Goal: Find specific page/section: Find specific page/section

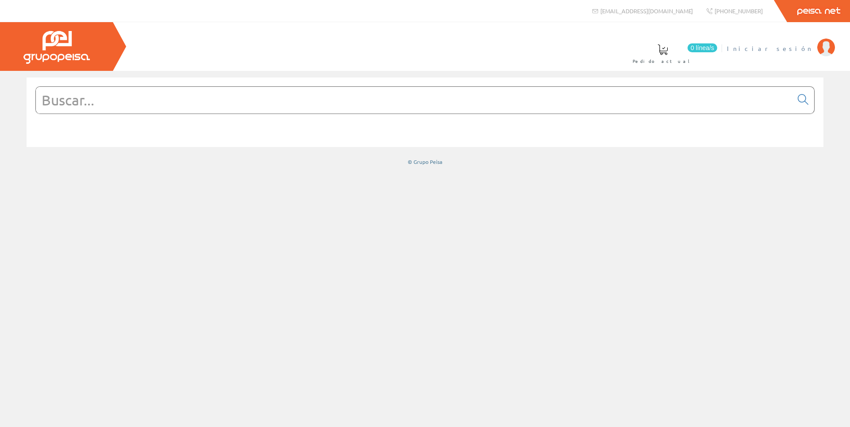
click at [789, 51] on span "Iniciar sesión" at bounding box center [770, 48] width 86 height 9
click at [758, 43] on link "[PERSON_NAME] [PERSON_NAME] S.L" at bounding box center [726, 41] width 218 height 8
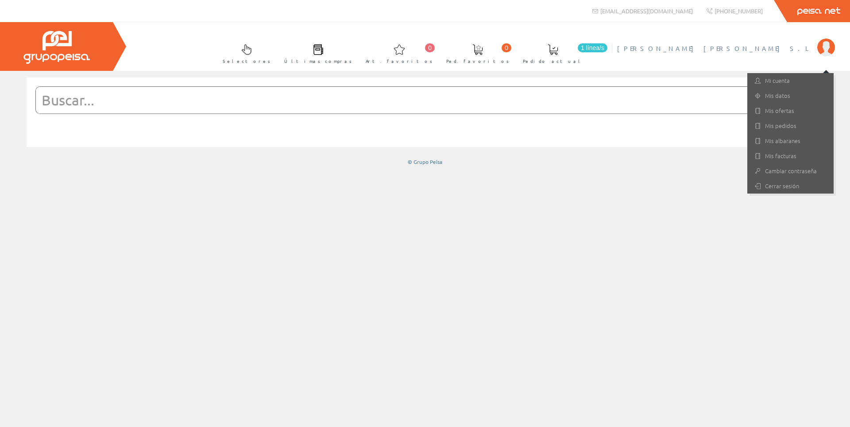
drag, startPoint x: 349, startPoint y: 114, endPoint x: 349, endPoint y: 106, distance: 8.4
click at [349, 114] on form at bounding box center [424, 113] width 779 height 54
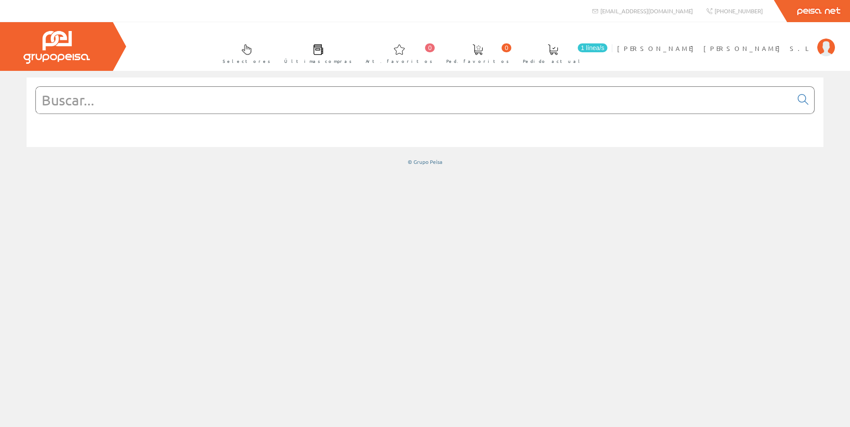
click at [351, 91] on input "text" at bounding box center [414, 100] width 756 height 27
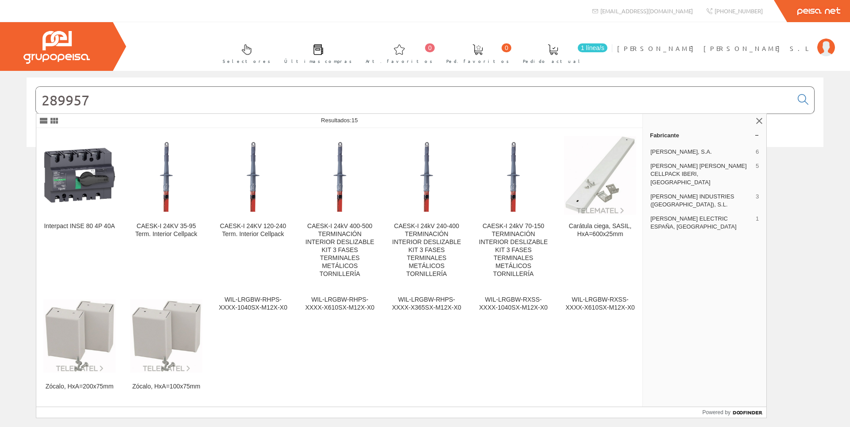
type input "289957"
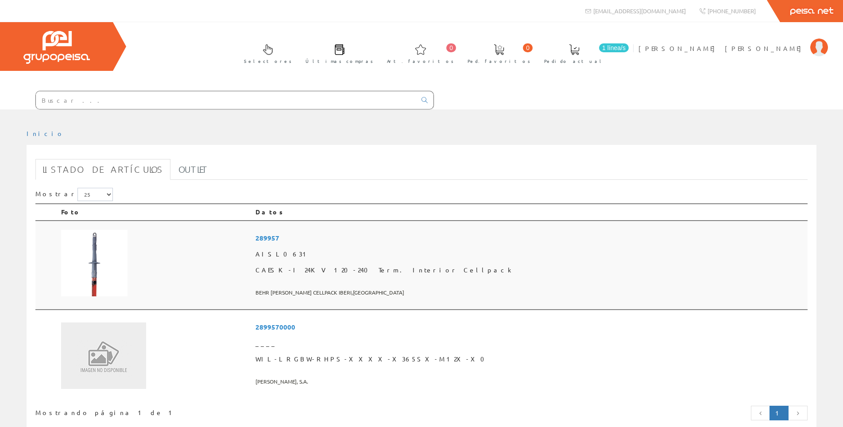
click at [99, 275] on img at bounding box center [94, 263] width 66 height 66
